Goal: Task Accomplishment & Management: Use online tool/utility

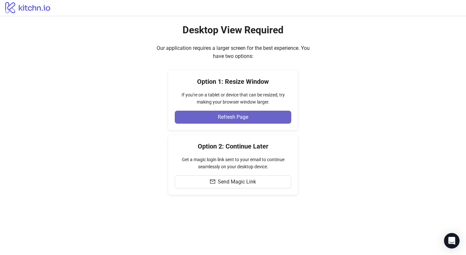
click at [208, 120] on button "Refresh Page" at bounding box center [233, 117] width 117 height 13
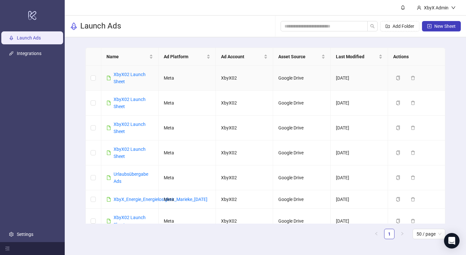
click at [137, 77] on div "XbyX02 Launch Sheet" at bounding box center [134, 78] width 40 height 14
click at [135, 74] on link "XbyX02 Launch Sheet" at bounding box center [130, 78] width 32 height 12
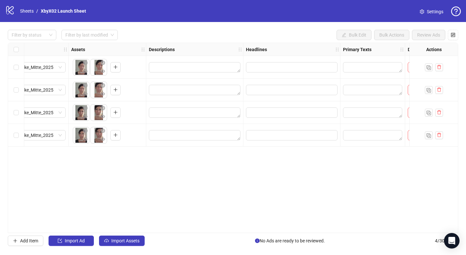
scroll to position [0, 246]
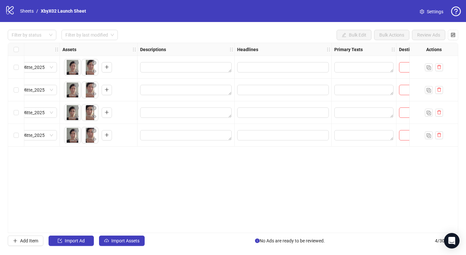
click at [348, 121] on div at bounding box center [364, 112] width 65 height 23
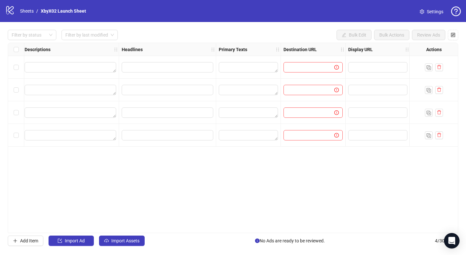
scroll to position [0, 400]
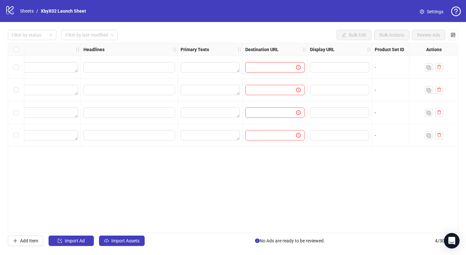
click at [273, 69] on input "text" at bounding box center [268, 67] width 38 height 7
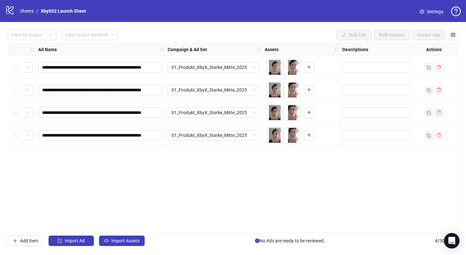
scroll to position [0, 0]
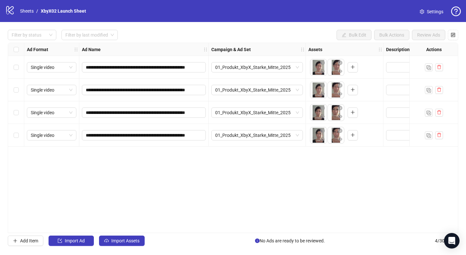
click at [13, 47] on div "Select all rows" at bounding box center [16, 49] width 16 height 13
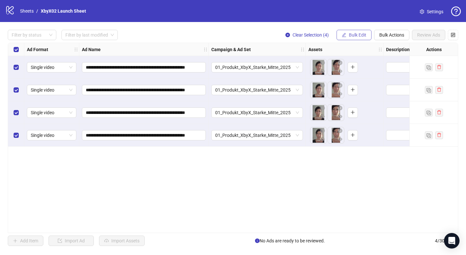
click at [359, 33] on span "Bulk Edit" at bounding box center [357, 34] width 17 height 5
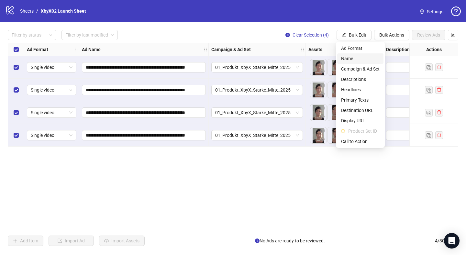
click at [357, 58] on span "Name" at bounding box center [360, 58] width 39 height 7
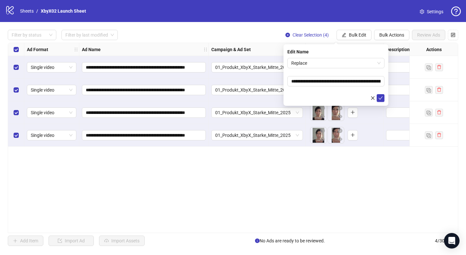
click at [346, 153] on div "**********" at bounding box center [233, 138] width 451 height 190
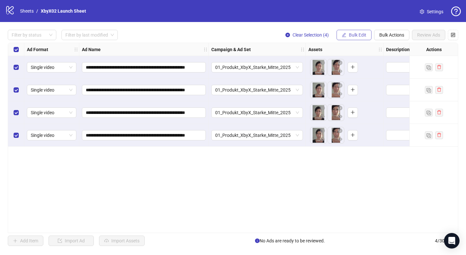
click at [357, 36] on span "Bulk Edit" at bounding box center [357, 34] width 17 height 5
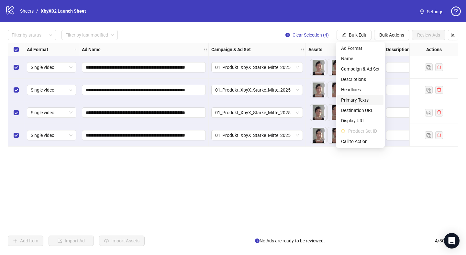
click at [364, 100] on span "Primary Texts" at bounding box center [360, 99] width 39 height 7
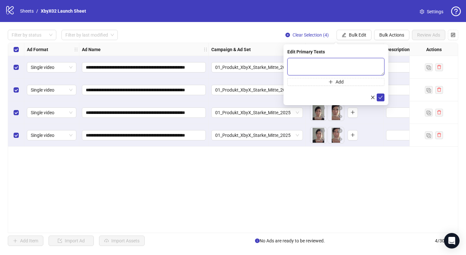
click at [344, 69] on textarea at bounding box center [336, 66] width 97 height 17
paste textarea "**********"
click at [292, 64] on textarea "**********" at bounding box center [336, 66] width 97 height 17
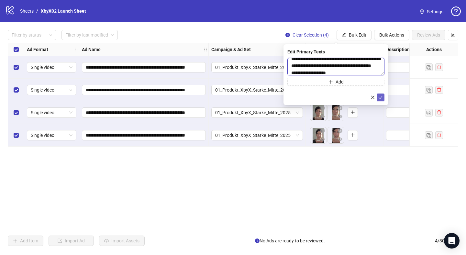
type textarea "**********"
click at [380, 97] on icon "check" at bounding box center [381, 97] width 5 height 5
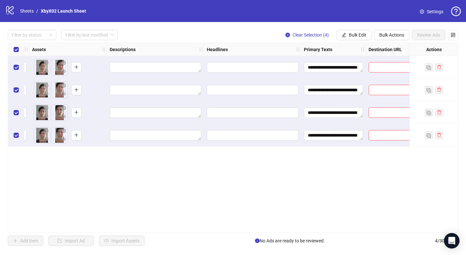
scroll to position [0, 279]
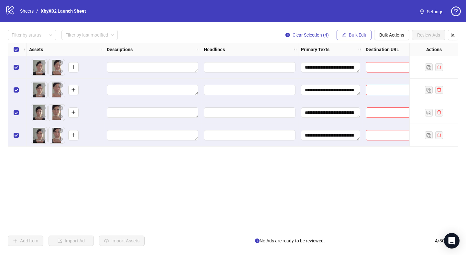
click at [345, 38] on button "Bulk Edit" at bounding box center [354, 35] width 35 height 10
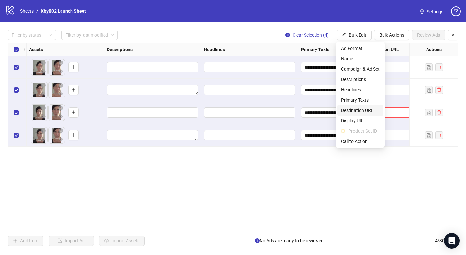
click at [363, 109] on span "Destination URL" at bounding box center [360, 110] width 39 height 7
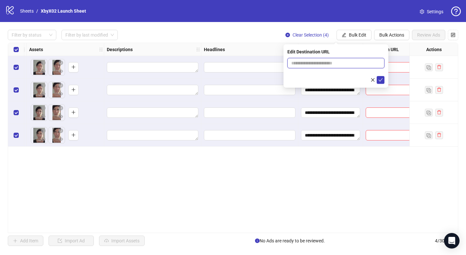
click at [326, 63] on input "text" at bounding box center [333, 63] width 84 height 7
paste input "**********"
type input "**********"
click at [380, 81] on icon "check" at bounding box center [381, 79] width 4 height 3
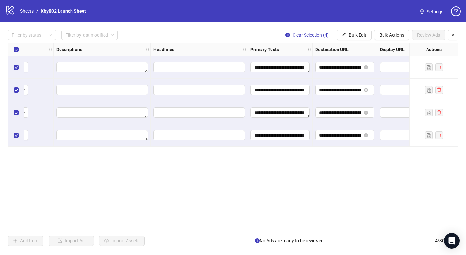
scroll to position [0, 339]
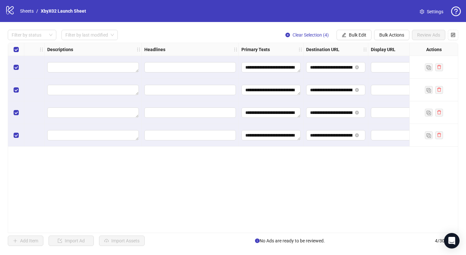
click at [358, 41] on div "**********" at bounding box center [233, 138] width 466 height 232
click at [357, 39] on button "Bulk Edit" at bounding box center [354, 35] width 35 height 10
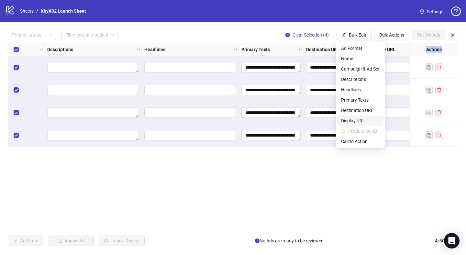
click at [356, 122] on span "Display URL" at bounding box center [360, 120] width 39 height 7
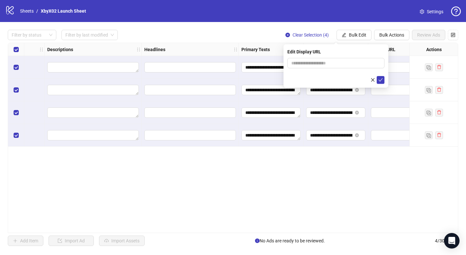
click at [315, 68] on form at bounding box center [336, 71] width 97 height 26
click at [312, 62] on input "text" at bounding box center [336, 63] width 97 height 10
type input "**********"
click at [380, 77] on button "submit" at bounding box center [381, 80] width 8 height 8
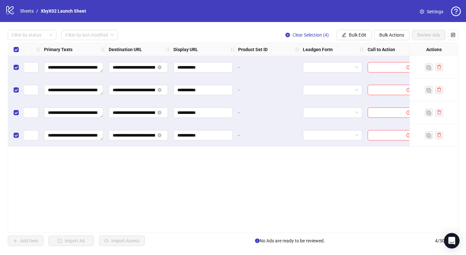
scroll to position [0, 539]
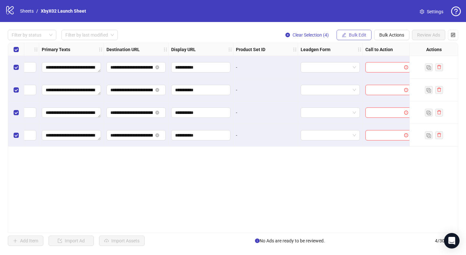
click at [343, 36] on icon "edit" at bounding box center [344, 35] width 5 height 5
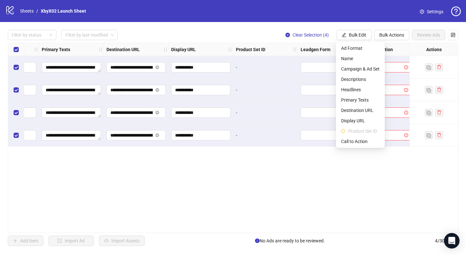
click at [312, 50] on strong "Leadgen Form" at bounding box center [316, 49] width 30 height 7
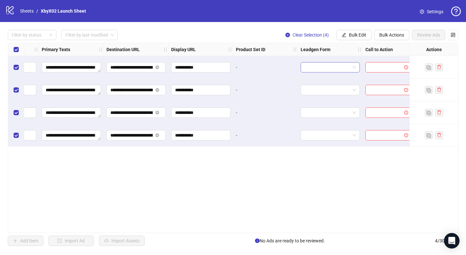
click at [349, 67] on input "search" at bounding box center [328, 67] width 46 height 10
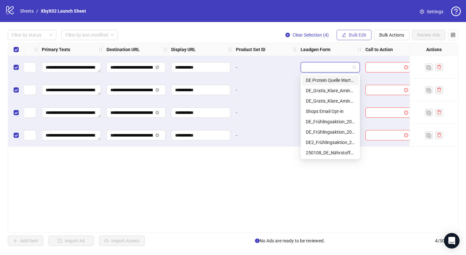
click at [350, 33] on span "Bulk Edit" at bounding box center [357, 34] width 17 height 5
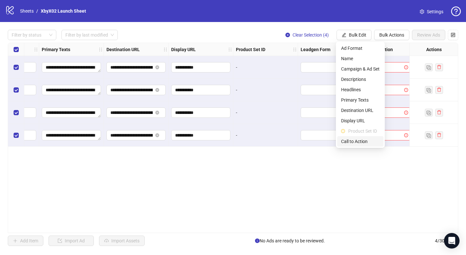
click at [351, 143] on span "Call to Action" at bounding box center [360, 141] width 39 height 7
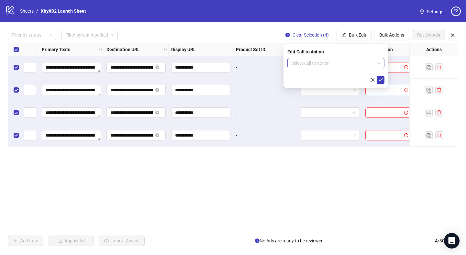
click at [311, 60] on input "search" at bounding box center [333, 63] width 84 height 10
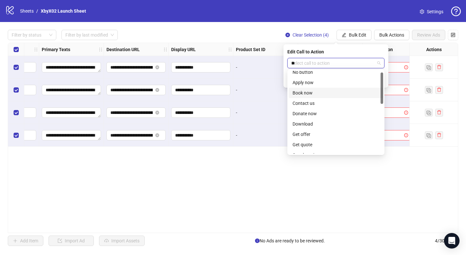
scroll to position [0, 0]
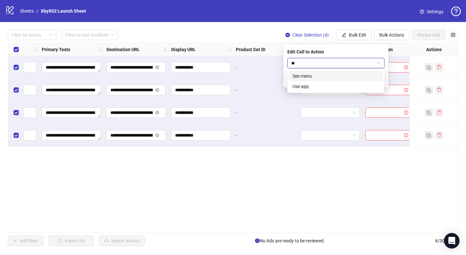
type input "*"
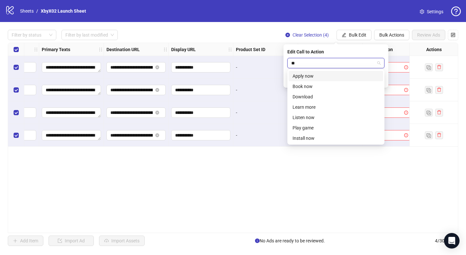
type input "***"
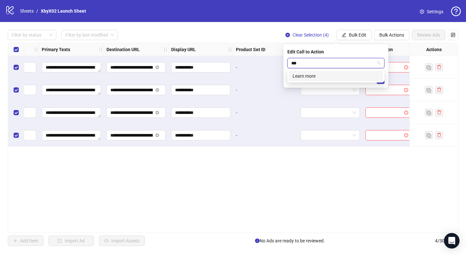
click at [321, 76] on div "Learn more" at bounding box center [336, 76] width 87 height 7
click at [380, 81] on icon "check" at bounding box center [381, 80] width 5 height 5
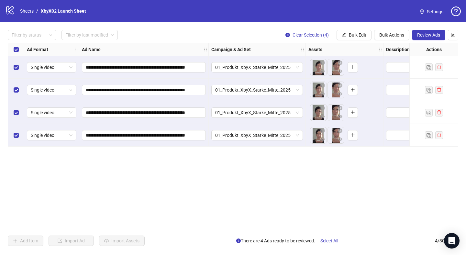
click at [294, 160] on div "**********" at bounding box center [233, 138] width 451 height 190
click at [70, 171] on div "**********" at bounding box center [233, 138] width 451 height 190
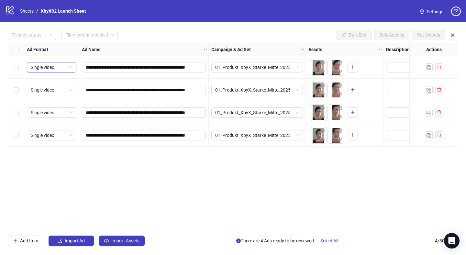
drag, startPoint x: 141, startPoint y: 71, endPoint x: 68, endPoint y: 71, distance: 72.5
click at [105, 73] on div "**********" at bounding box center [144, 67] width 130 height 23
drag, startPoint x: 106, startPoint y: 68, endPoint x: 73, endPoint y: 68, distance: 33.0
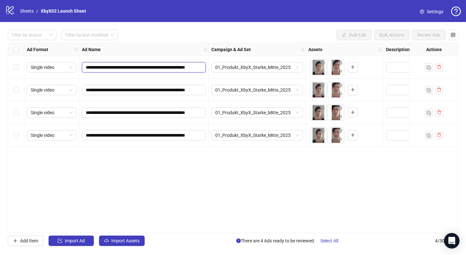
click at [115, 70] on input "**********" at bounding box center [143, 67] width 115 height 7
click at [169, 188] on div "**********" at bounding box center [233, 138] width 451 height 190
click at [115, 241] on span "Import Assets" at bounding box center [125, 240] width 28 height 5
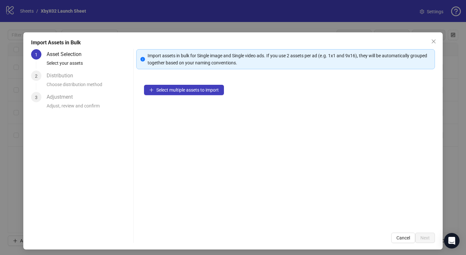
click at [182, 96] on div "Select multiple assets to import" at bounding box center [285, 151] width 299 height 148
click at [182, 89] on span "Select multiple assets to import" at bounding box center [187, 89] width 62 height 5
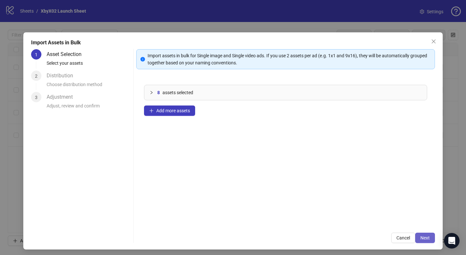
click at [423, 238] on span "Next" at bounding box center [425, 237] width 9 height 5
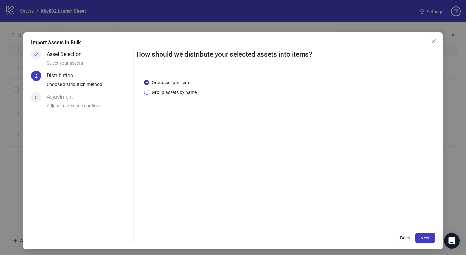
click at [172, 93] on span "Group assets by name" at bounding box center [174, 92] width 50 height 7
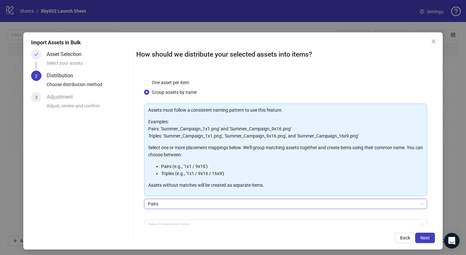
click at [260, 204] on span "Pairs" at bounding box center [286, 204] width 276 height 10
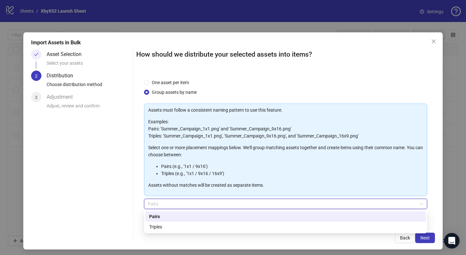
scroll to position [36, 0]
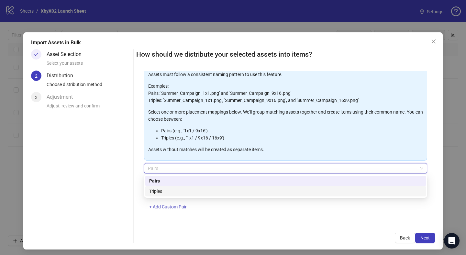
click at [245, 132] on li "Pairs (e.g., '1x1 / 9x16')" at bounding box center [292, 130] width 262 height 7
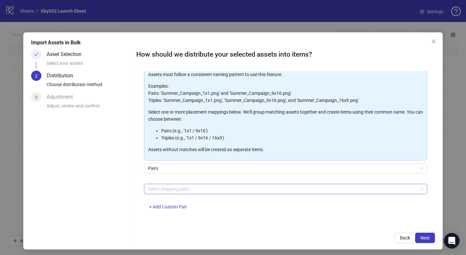
click at [207, 186] on div at bounding box center [282, 189] width 274 height 9
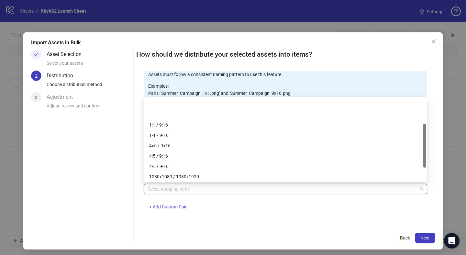
scroll to position [48, 0]
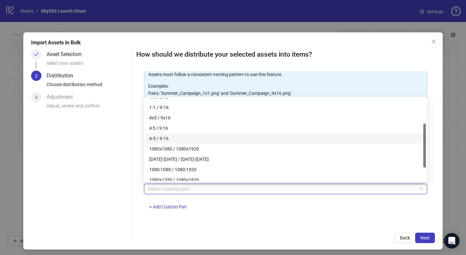
click at [164, 138] on div "4-5 / 9-16" at bounding box center [285, 138] width 273 height 7
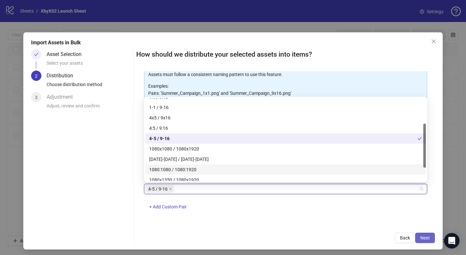
click at [430, 238] on span "Next" at bounding box center [425, 237] width 9 height 5
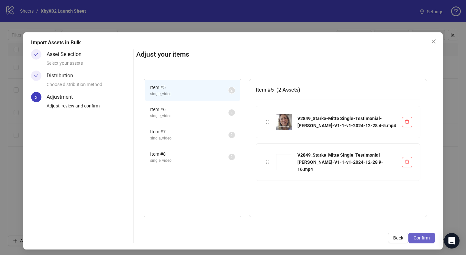
click at [422, 237] on span "Confirm" at bounding box center [422, 237] width 16 height 5
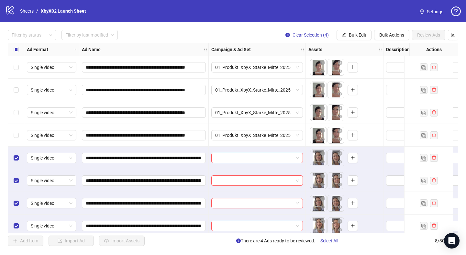
scroll to position [7, 0]
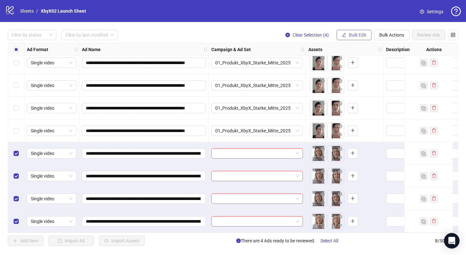
click at [348, 39] on button "Bulk Edit" at bounding box center [354, 35] width 35 height 10
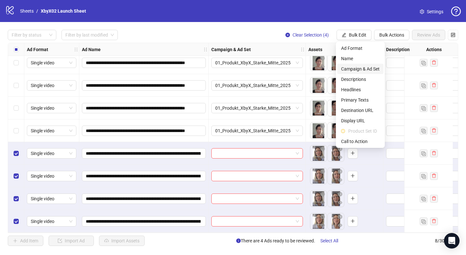
click at [355, 66] on span "Campaign & Ad Set" at bounding box center [360, 68] width 39 height 7
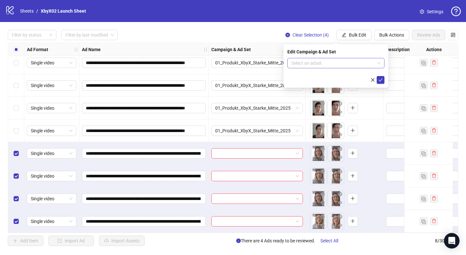
click at [325, 64] on input "search" at bounding box center [333, 63] width 84 height 10
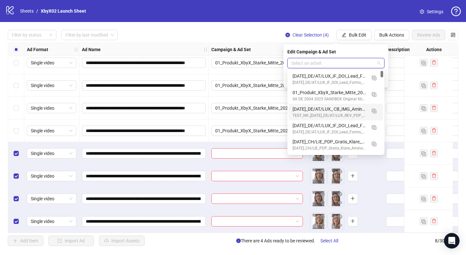
click at [273, 139] on div "01_Produkt_XbyX_Starke_Mitte_2025" at bounding box center [257, 130] width 97 height 23
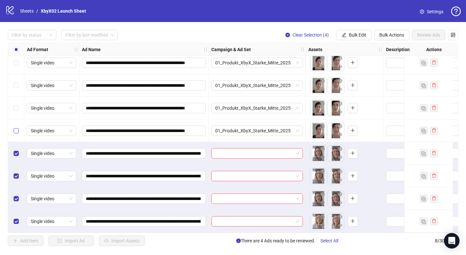
click at [15, 131] on label "Select row 4" at bounding box center [16, 130] width 5 height 7
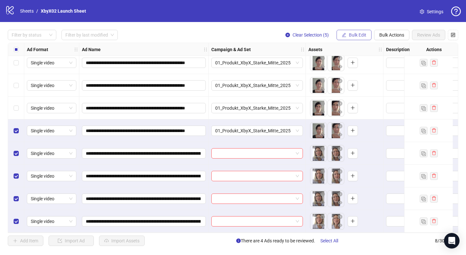
click at [349, 32] on button "Bulk Edit" at bounding box center [354, 35] width 35 height 10
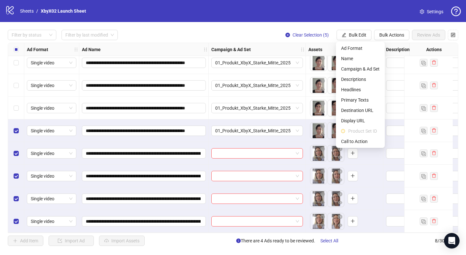
click at [284, 18] on div "logo/logo-mobile Sheets / XbyX02 Launch Sheet Settings" at bounding box center [233, 11] width 466 height 22
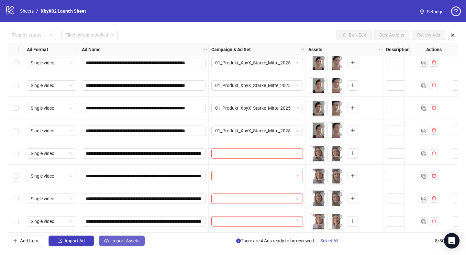
click at [123, 240] on span "Import Assets" at bounding box center [125, 240] width 28 height 5
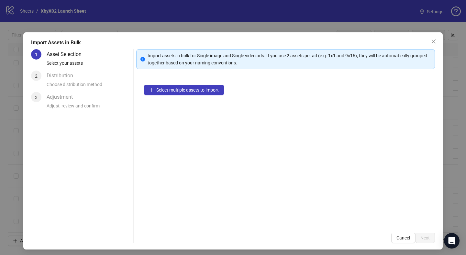
click at [175, 98] on div "Select multiple assets to import" at bounding box center [285, 151] width 299 height 148
click at [177, 92] on span "Select multiple assets to import" at bounding box center [187, 89] width 62 height 5
